Goal: Task Accomplishment & Management: Use online tool/utility

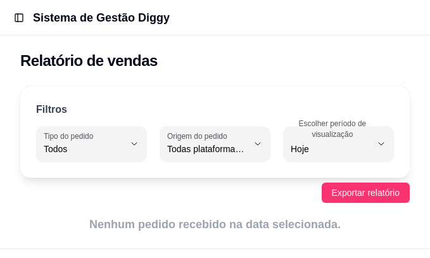
select select "ALL"
select select "0"
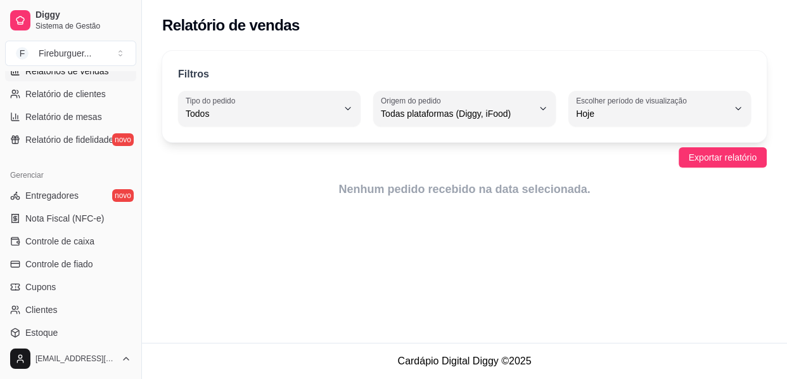
scroll to position [461, 0]
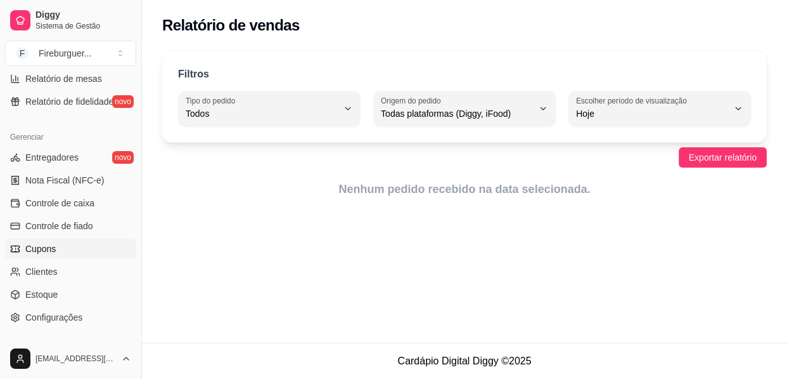
click at [57, 247] on link "Cupons" at bounding box center [70, 248] width 131 height 20
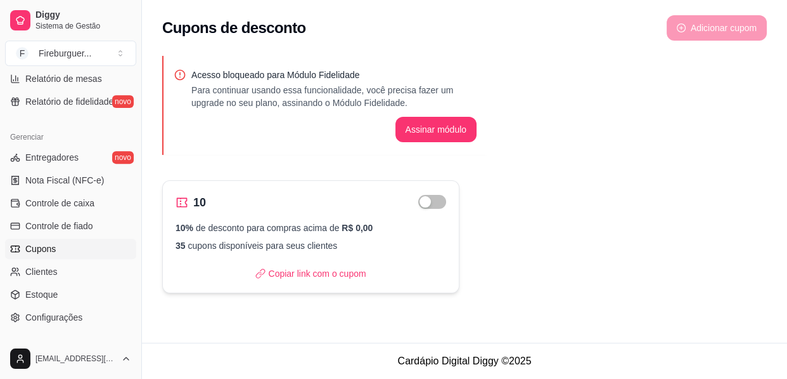
click at [355, 209] on div "10" at bounding box center [311, 202] width 271 height 18
select select "PERCENTAGE"
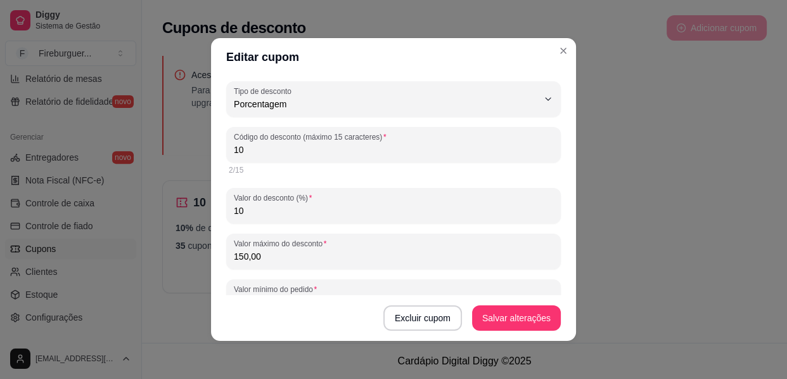
click at [325, 206] on input "10" at bounding box center [394, 210] width 320 height 13
type input "15"
click at [319, 146] on input "10" at bounding box center [394, 149] width 320 height 13
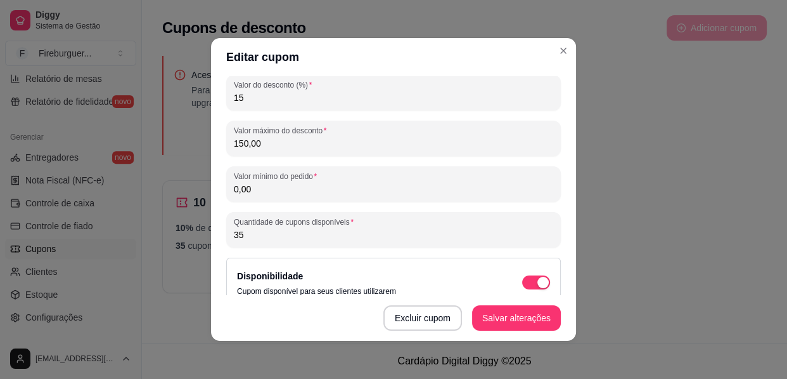
scroll to position [230, 0]
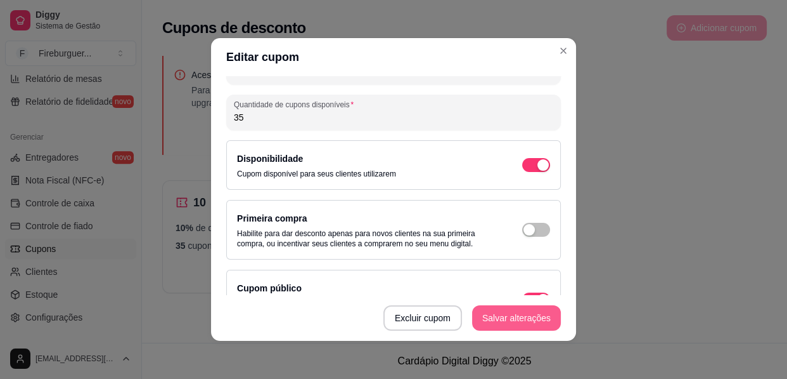
type input "15"
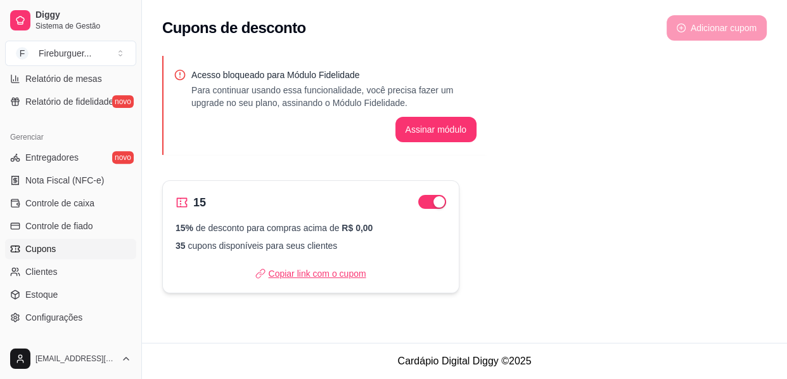
click at [330, 257] on p "Copiar link com o cupom" at bounding box center [311, 273] width 110 height 13
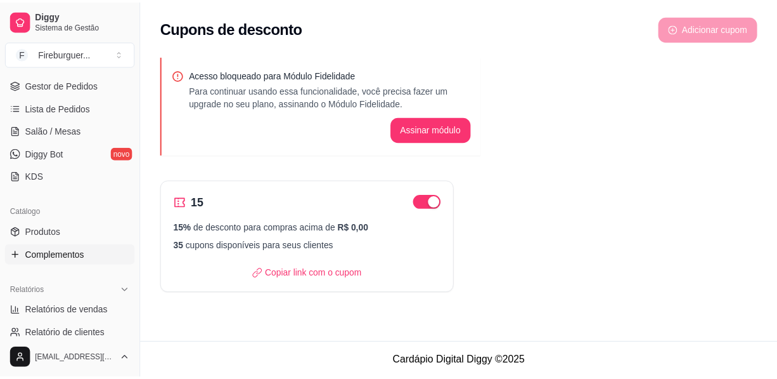
scroll to position [186, 0]
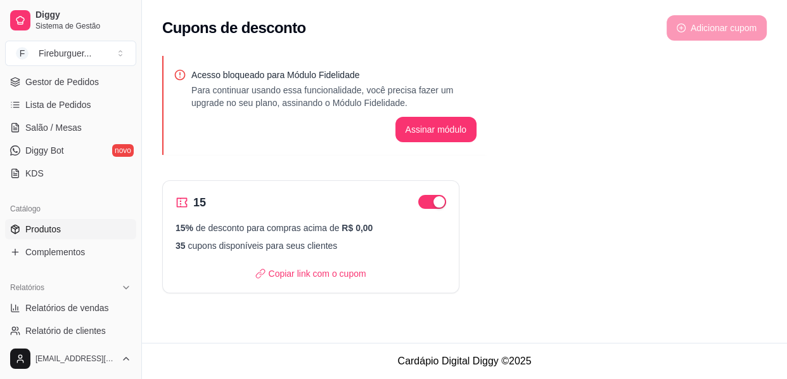
click at [55, 228] on span "Produtos" at bounding box center [43, 229] width 36 height 13
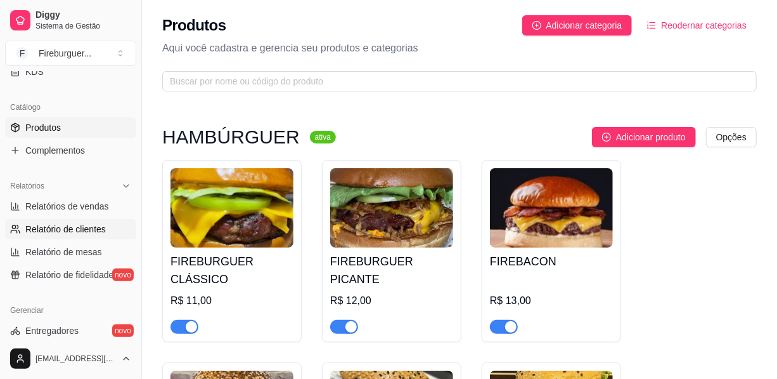
scroll to position [346, 0]
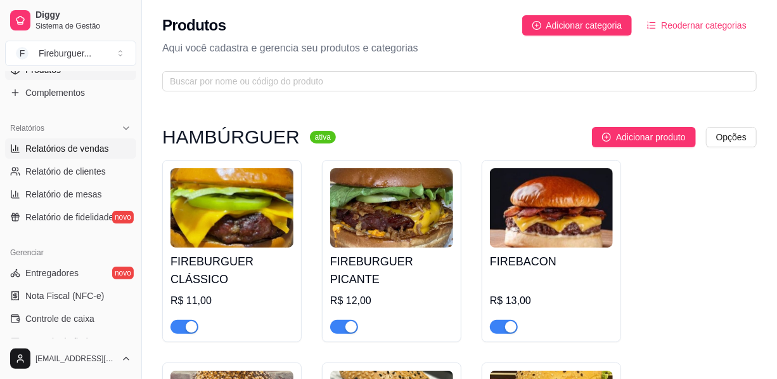
click at [61, 151] on span "Relatórios de vendas" at bounding box center [67, 148] width 84 height 13
select select "ALL"
select select "0"
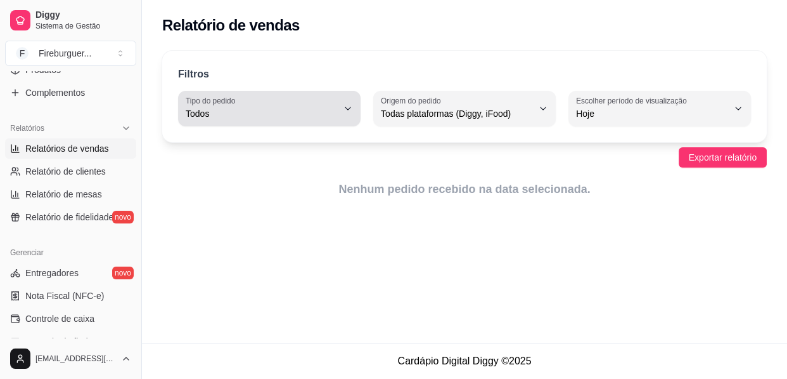
click at [332, 122] on button "Tipo do pedido Todos" at bounding box center [269, 109] width 183 height 36
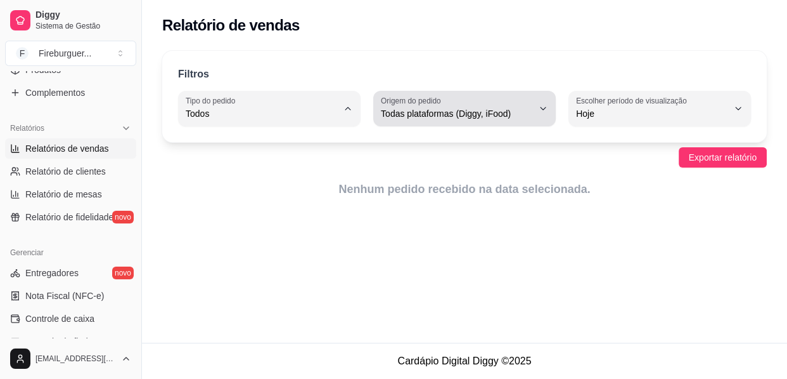
click at [382, 112] on span "Todas plataformas (Diggy, iFood)" at bounding box center [457, 113] width 152 height 13
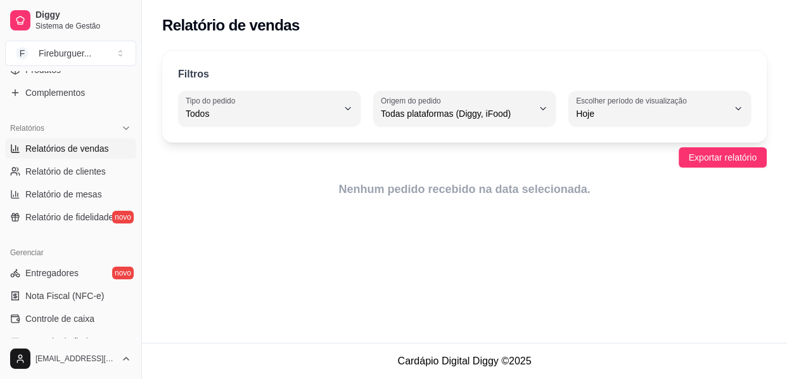
click at [430, 245] on div "Relatório de vendas Filtros ALL Tipo do pedido Todos Entrega Retirada Mesa Cons…" at bounding box center [464, 171] width 645 height 342
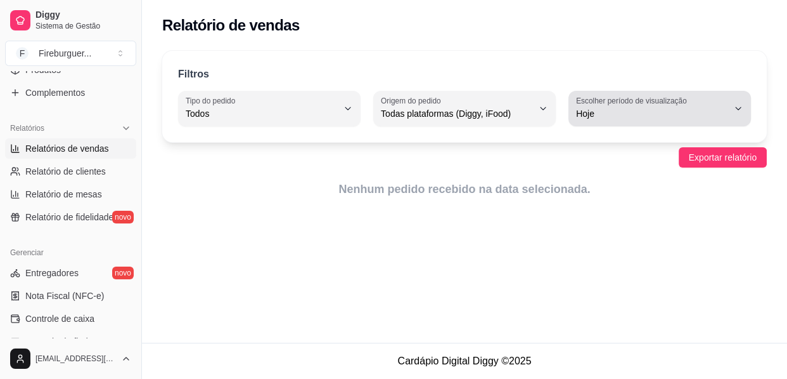
click at [430, 113] on span "Hoje" at bounding box center [652, 113] width 152 height 13
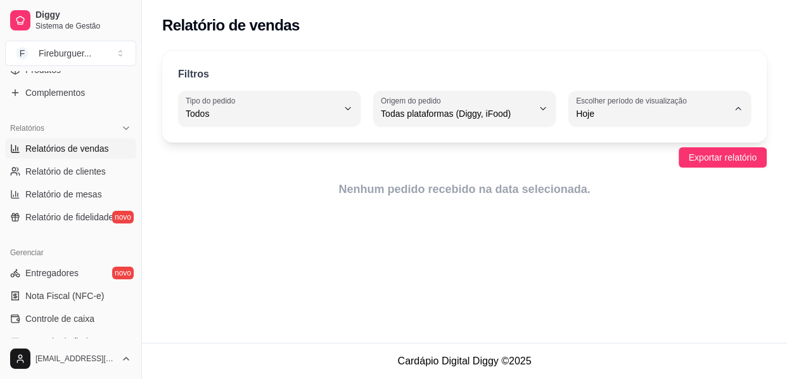
click at [430, 168] on span "Ontem" at bounding box center [654, 164] width 144 height 12
type input "1"
select select "1"
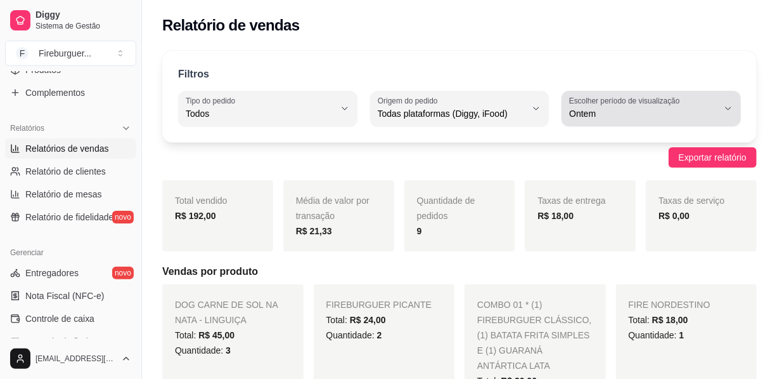
click at [430, 111] on span "Ontem" at bounding box center [643, 113] width 149 height 13
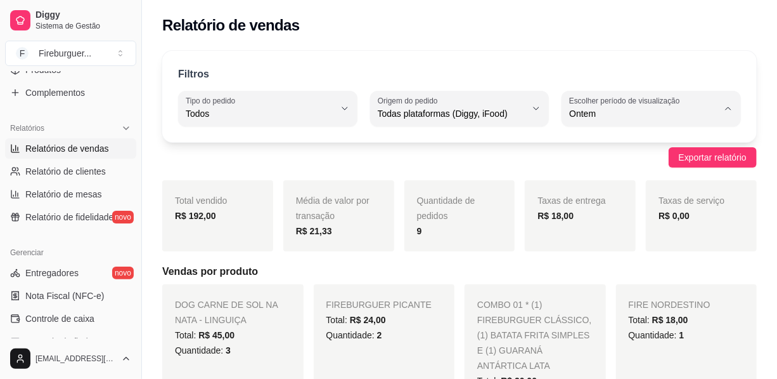
click at [430, 140] on span "Hoje" at bounding box center [646, 143] width 141 height 12
type input "0"
select select "0"
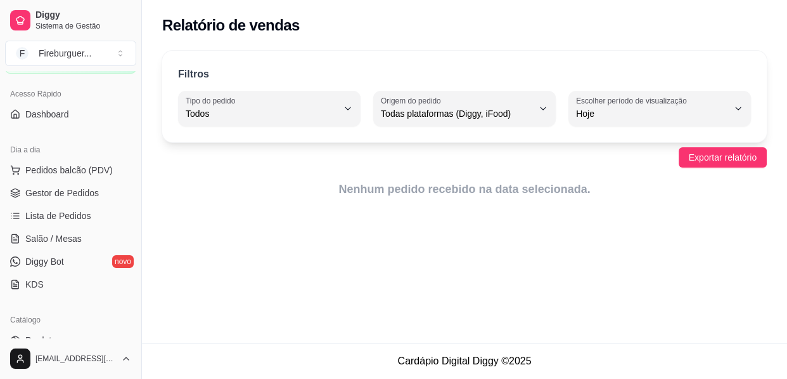
scroll to position [57, 0]
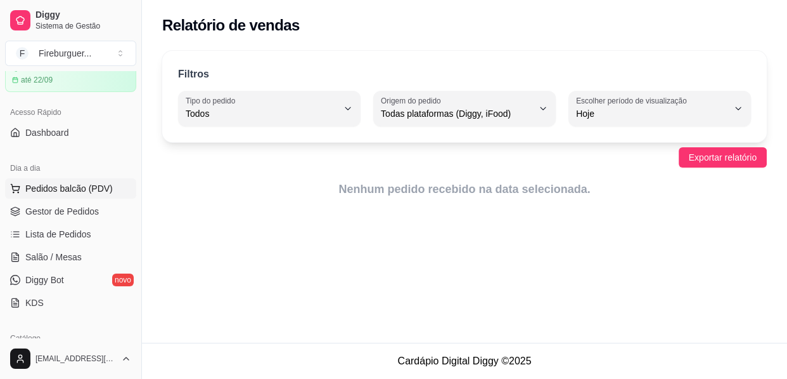
click at [67, 186] on span "Pedidos balcão (PDV)" at bounding box center [68, 188] width 87 height 13
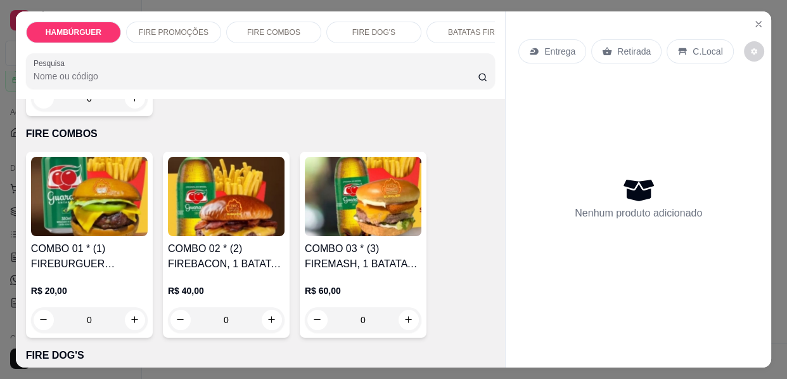
scroll to position [1268, 0]
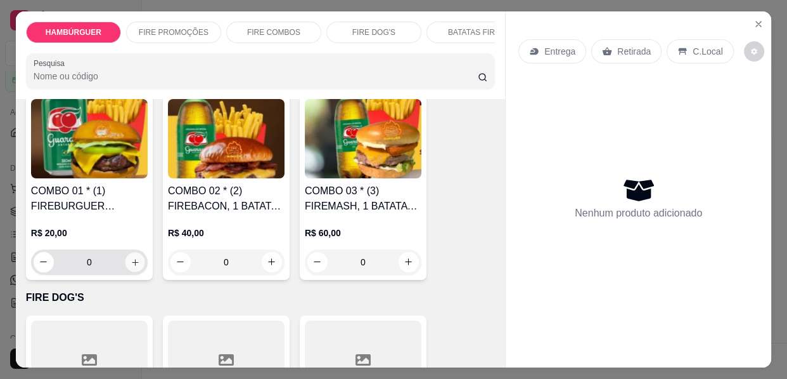
click at [131, 257] on icon "increase-product-quantity" at bounding box center [136, 262] width 10 height 10
type input "1"
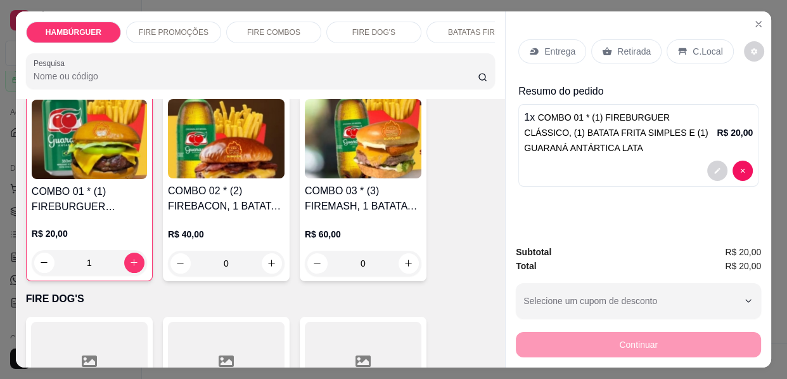
click at [430, 48] on p "Entrega" at bounding box center [560, 51] width 31 height 13
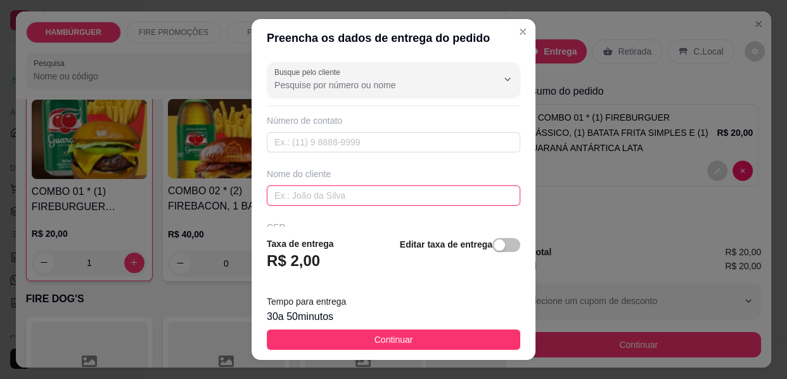
click at [327, 193] on input "text" at bounding box center [394, 195] width 254 height 20
type input "DR. [PERSON_NAME]"
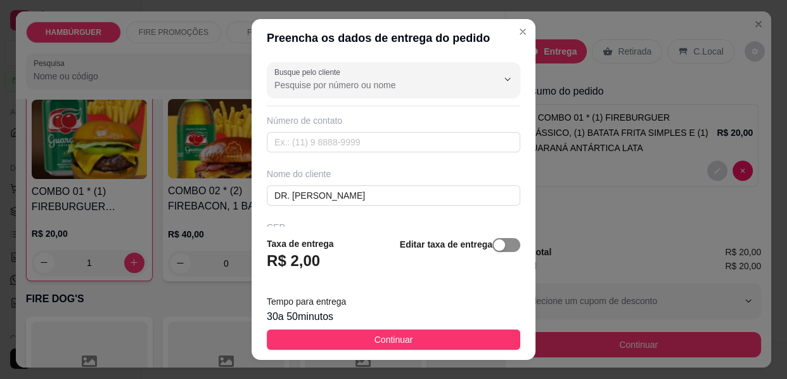
click at [430, 248] on span "button" at bounding box center [507, 245] width 28 height 14
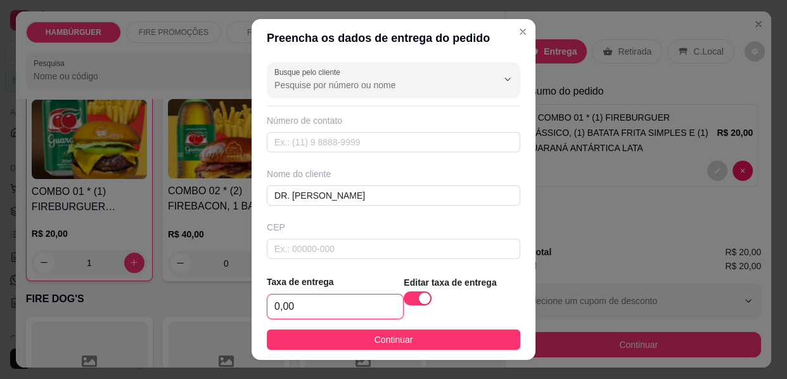
click at [320, 257] on input "0,00" at bounding box center [336, 306] width 136 height 24
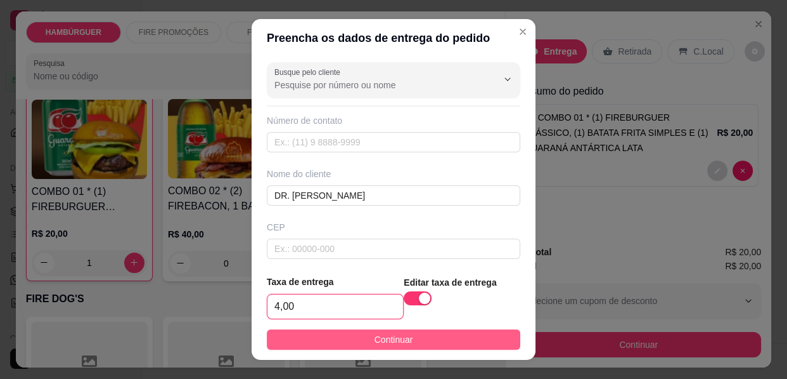
type input "4,00"
click at [342, 257] on button "Continuar" at bounding box center [394, 339] width 254 height 20
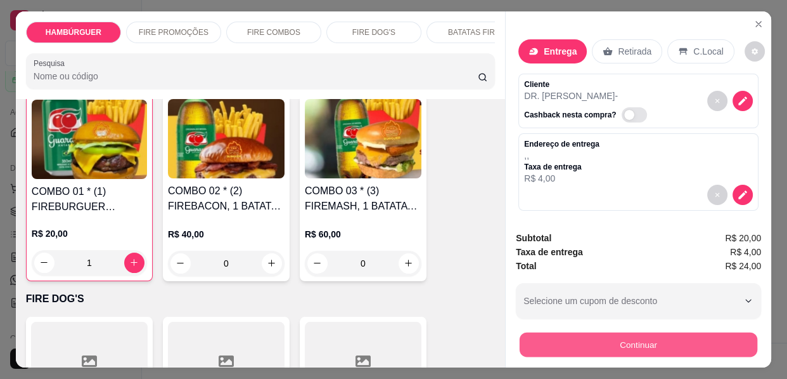
click at [430, 257] on button "Continuar" at bounding box center [639, 344] width 238 height 25
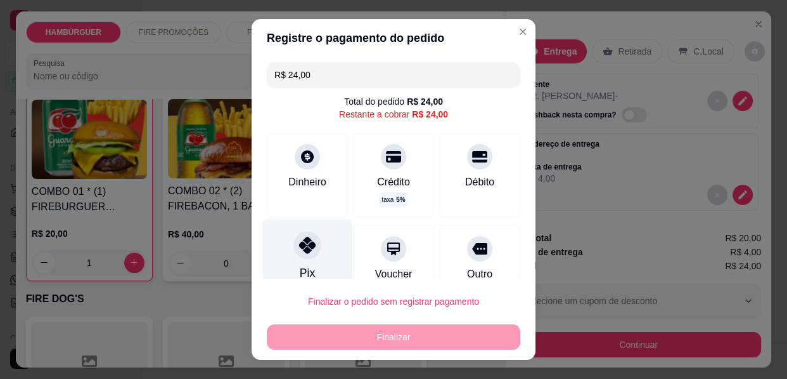
click at [309, 257] on div "Pix" at bounding box center [307, 256] width 89 height 74
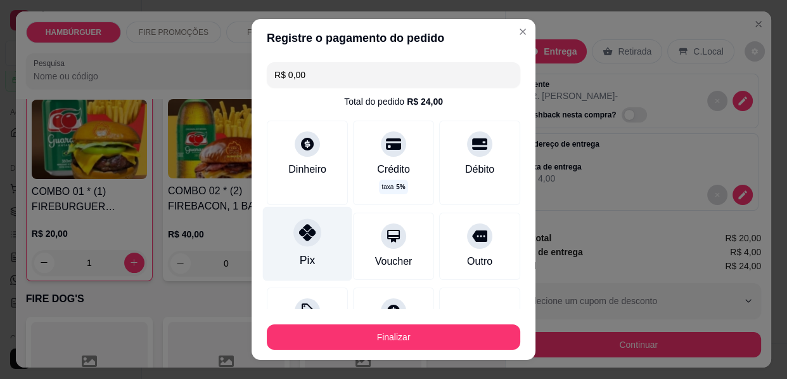
type input "R$ 0,00"
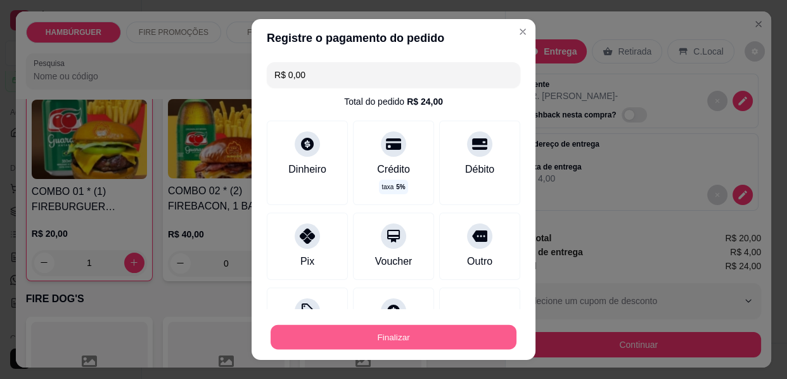
click at [373, 257] on button "Finalizar" at bounding box center [394, 337] width 246 height 25
